Goal: Task Accomplishment & Management: Manage account settings

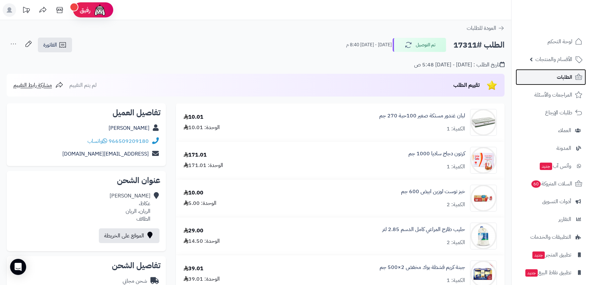
click at [565, 74] on span "الطلبات" at bounding box center [564, 76] width 15 height 9
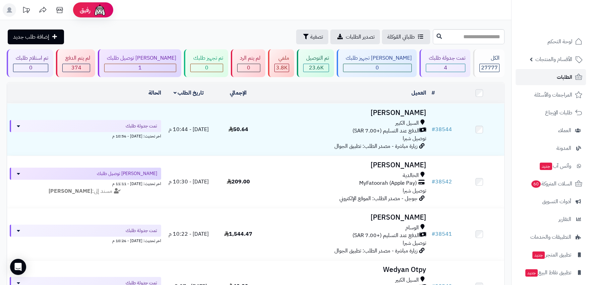
click at [565, 74] on span "الطلبات" at bounding box center [564, 76] width 15 height 9
click at [565, 76] on span "الطلبات" at bounding box center [564, 76] width 15 height 9
click at [568, 72] on link "الطلبات" at bounding box center [551, 77] width 70 height 16
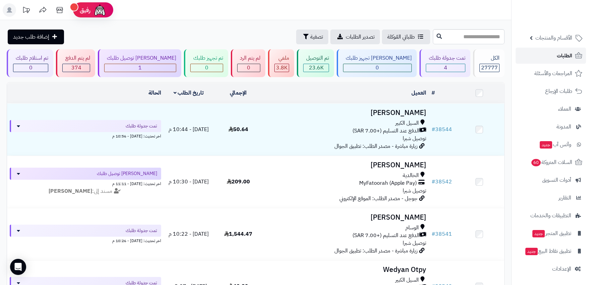
click at [569, 53] on span "الطلبات" at bounding box center [564, 55] width 15 height 9
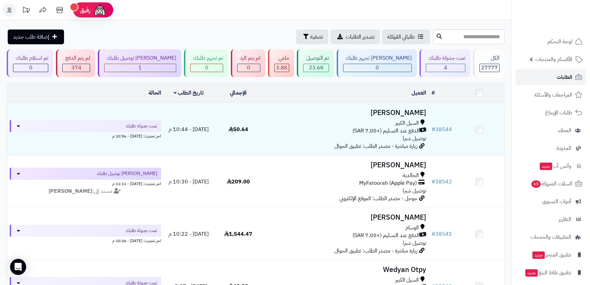
click at [555, 75] on link "الطلبات" at bounding box center [551, 77] width 70 height 16
click at [555, 77] on link "الطلبات" at bounding box center [551, 77] width 70 height 16
click at [554, 74] on link "الطلبات" at bounding box center [551, 77] width 70 height 16
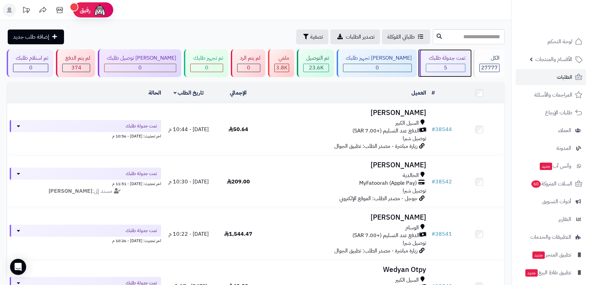
click at [434, 65] on div "5" at bounding box center [445, 68] width 39 height 8
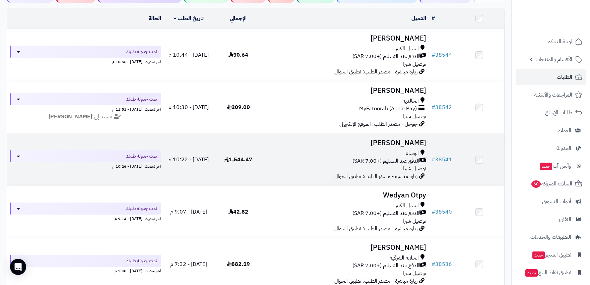
scroll to position [112, 0]
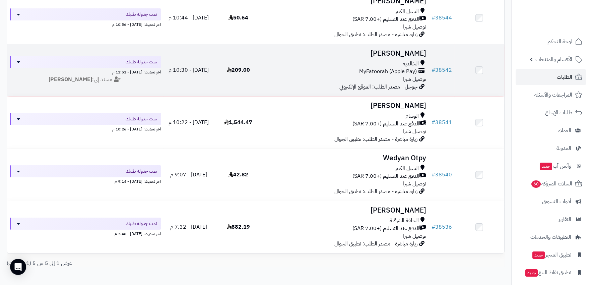
click at [317, 71] on div "MyFatoorah (Apple Pay)" at bounding box center [346, 72] width 160 height 8
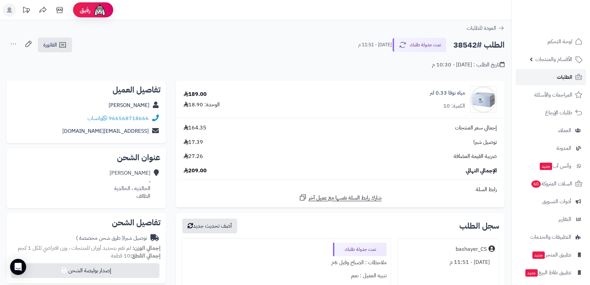
click at [538, 77] on link "الطلبات" at bounding box center [551, 77] width 70 height 16
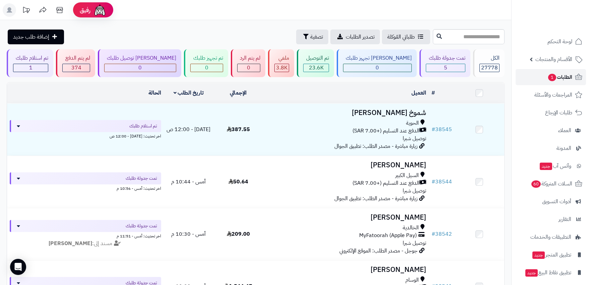
click at [539, 82] on link "الطلبات 1" at bounding box center [551, 77] width 70 height 16
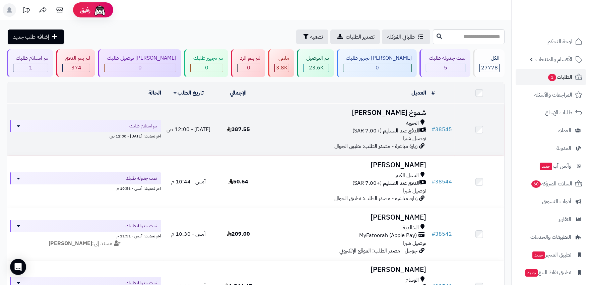
click at [322, 139] on div "الحوية الدفع عند التسليم (+7.00 SAR) توصيل شبرا" at bounding box center [346, 130] width 160 height 23
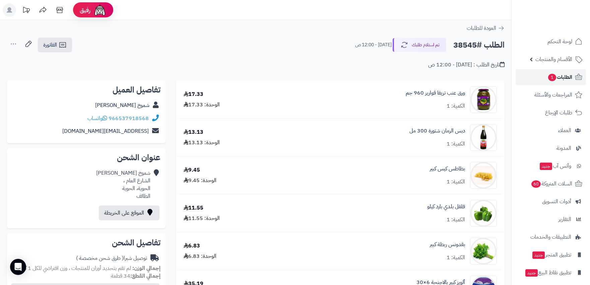
click at [543, 81] on link "الطلبات 1" at bounding box center [551, 77] width 70 height 16
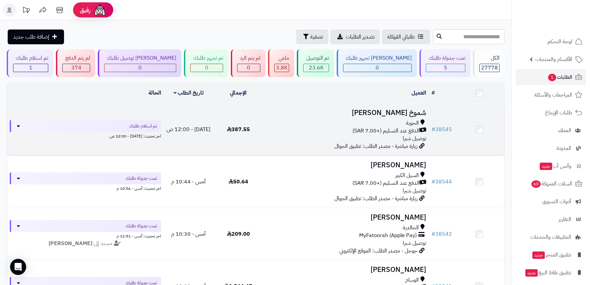
click at [270, 127] on div "الدفع عند التسليم (+7.00 SAR)" at bounding box center [346, 131] width 160 height 8
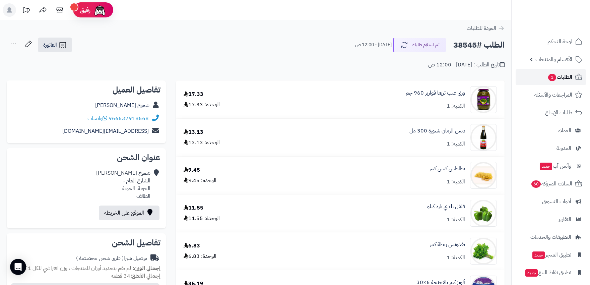
click at [539, 79] on link "الطلبات 1" at bounding box center [551, 77] width 70 height 16
